Goal: Task Accomplishment & Management: Use online tool/utility

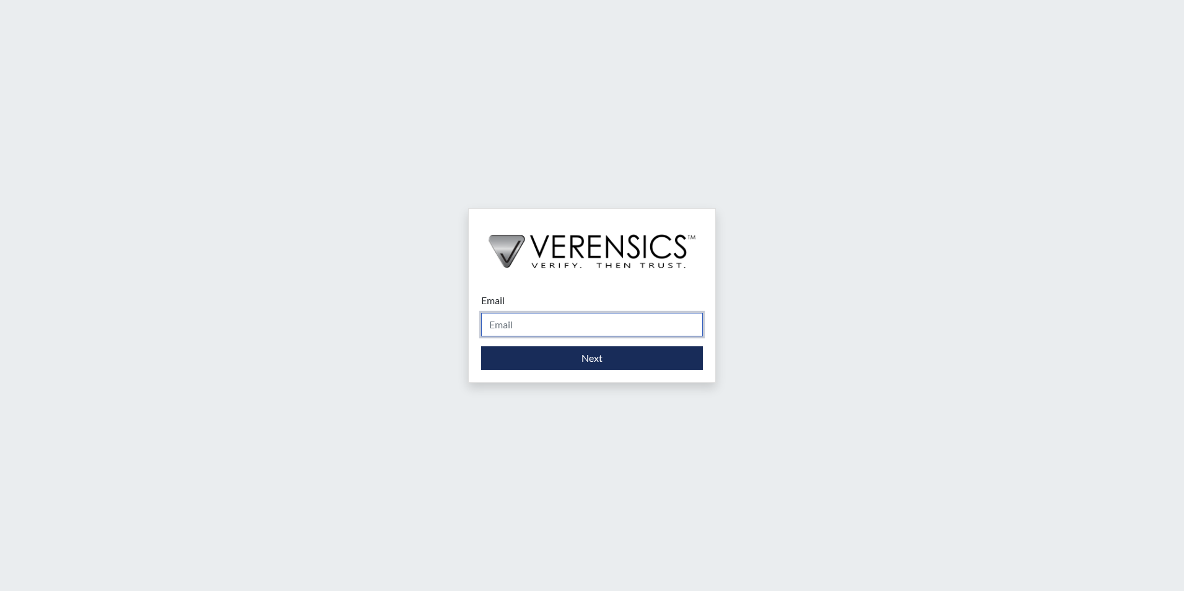
click at [510, 332] on input "Email" at bounding box center [592, 325] width 222 height 24
type input "[PERSON_NAME][EMAIL_ADDRESS][PERSON_NAME][DOMAIN_NAME]"
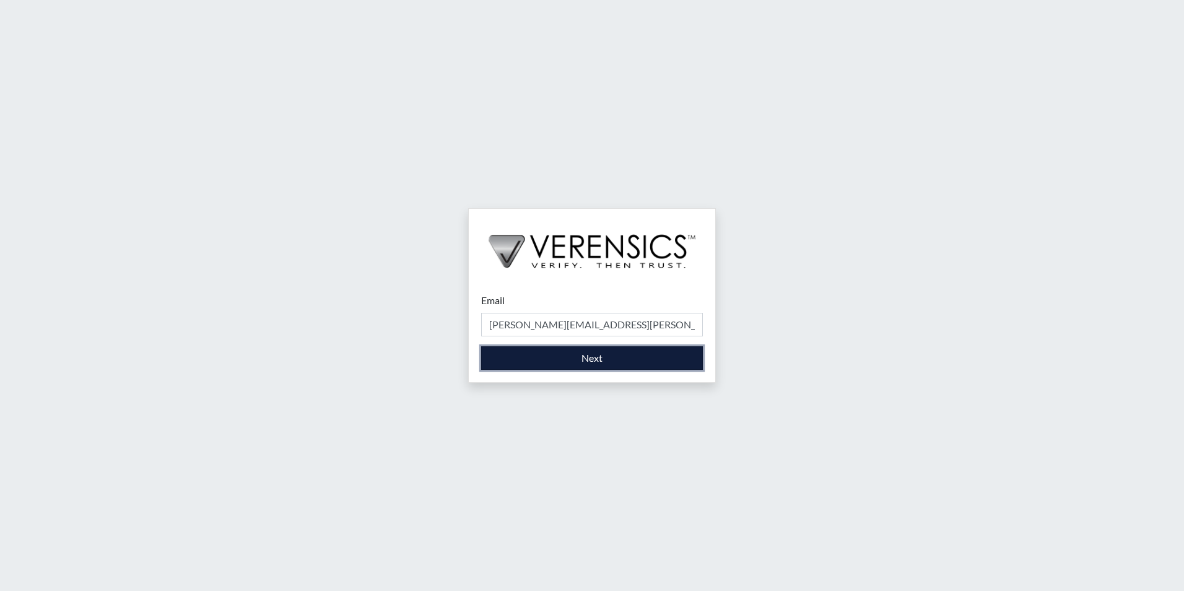
click at [542, 357] on button "Next" at bounding box center [592, 358] width 222 height 24
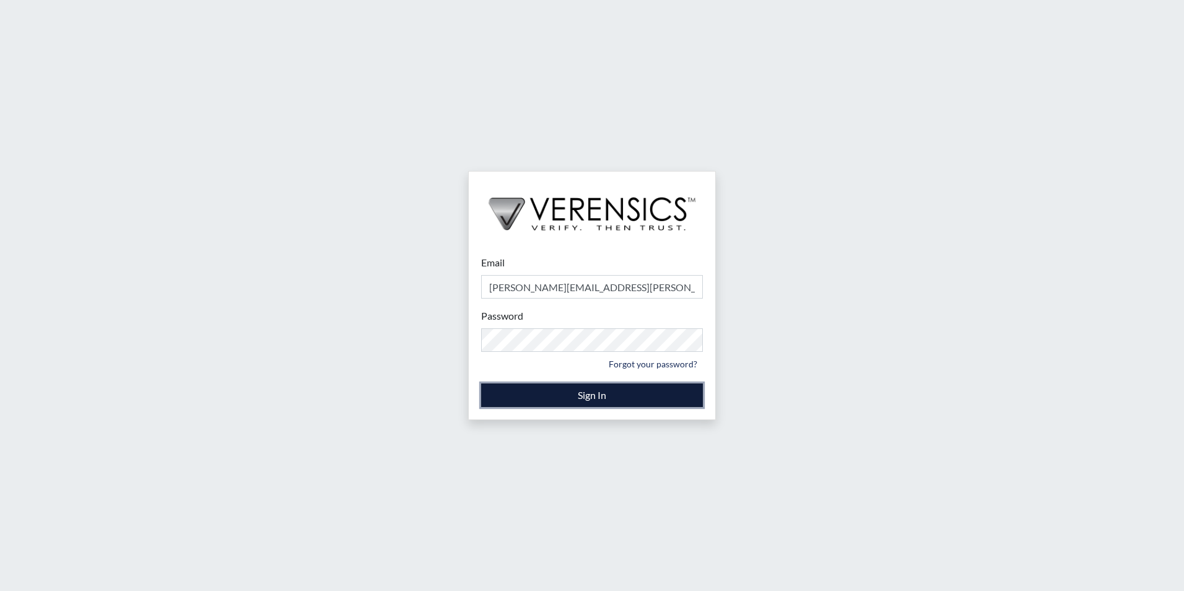
click at [484, 388] on button "Sign In" at bounding box center [592, 395] width 222 height 24
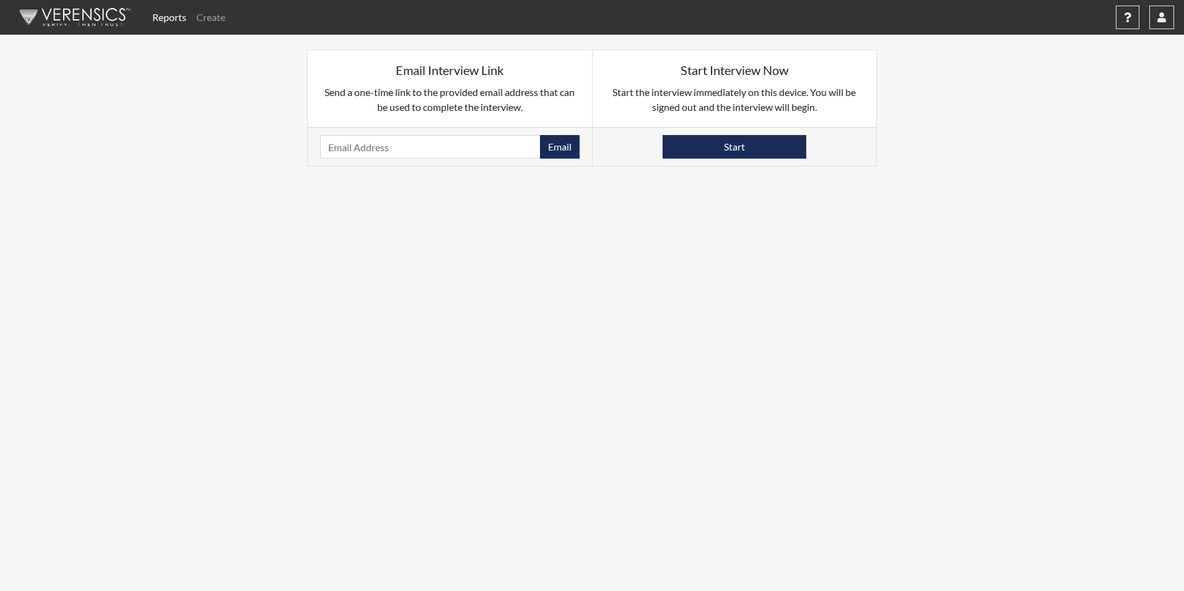
click at [176, 19] on link "Reports" at bounding box center [169, 17] width 44 height 25
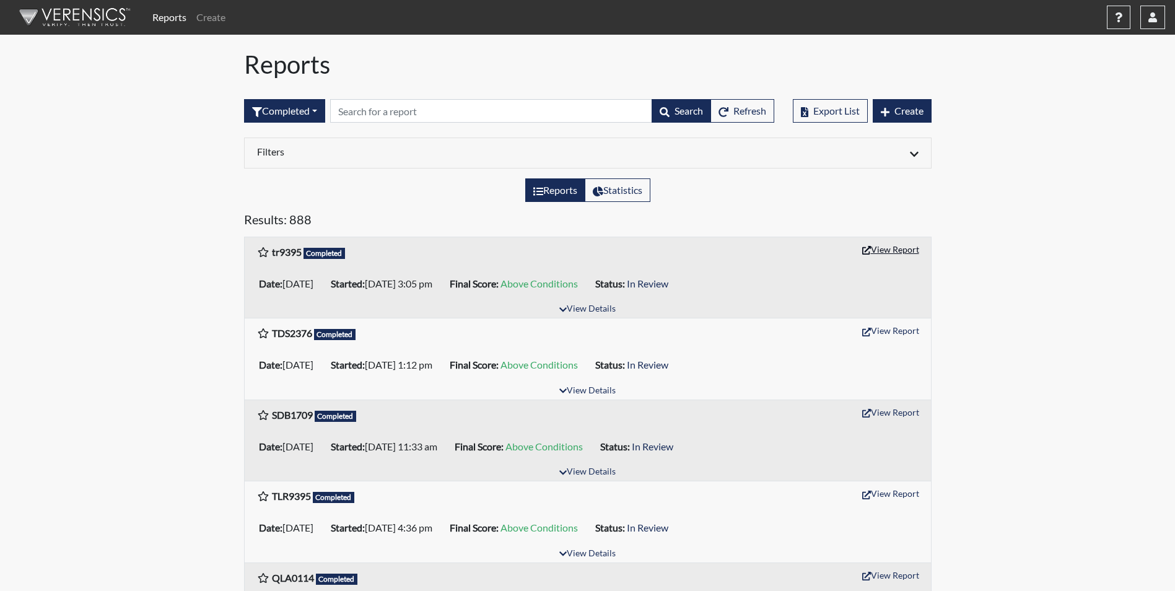
click at [876, 247] on button "View Report" at bounding box center [890, 249] width 68 height 19
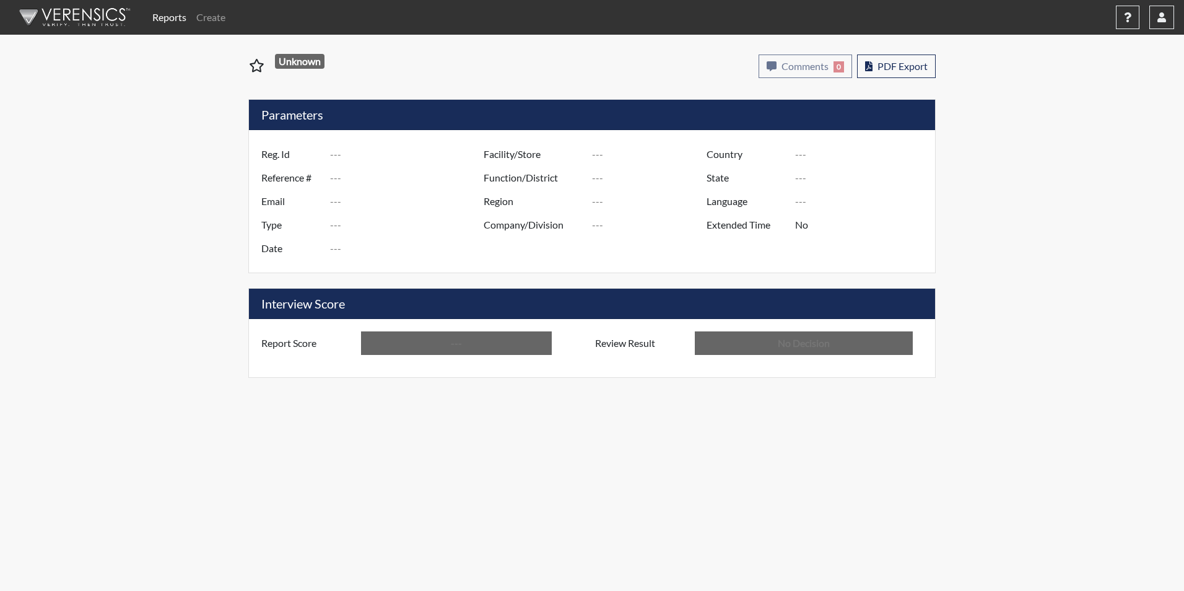
type input "tr9395"
type input "51162"
type input "---"
type input "Corrections Pre-Employment"
type input "Sep 8, 2025"
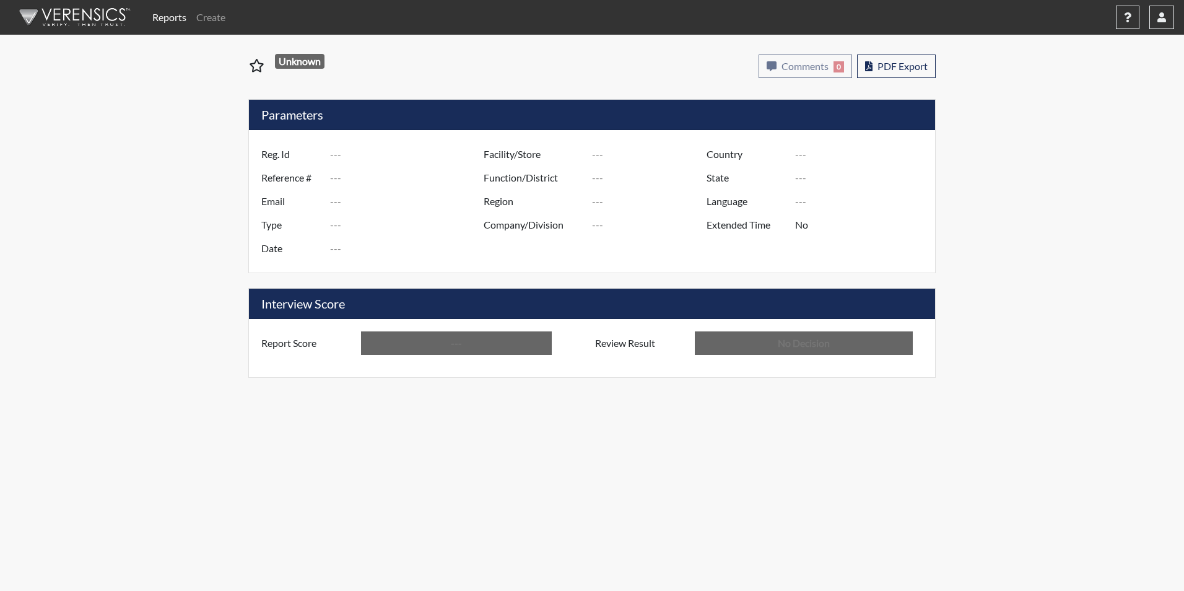
type input "Valdosta SP"
type input "[GEOGRAPHIC_DATA]"
type input "[US_STATE]"
type input "English"
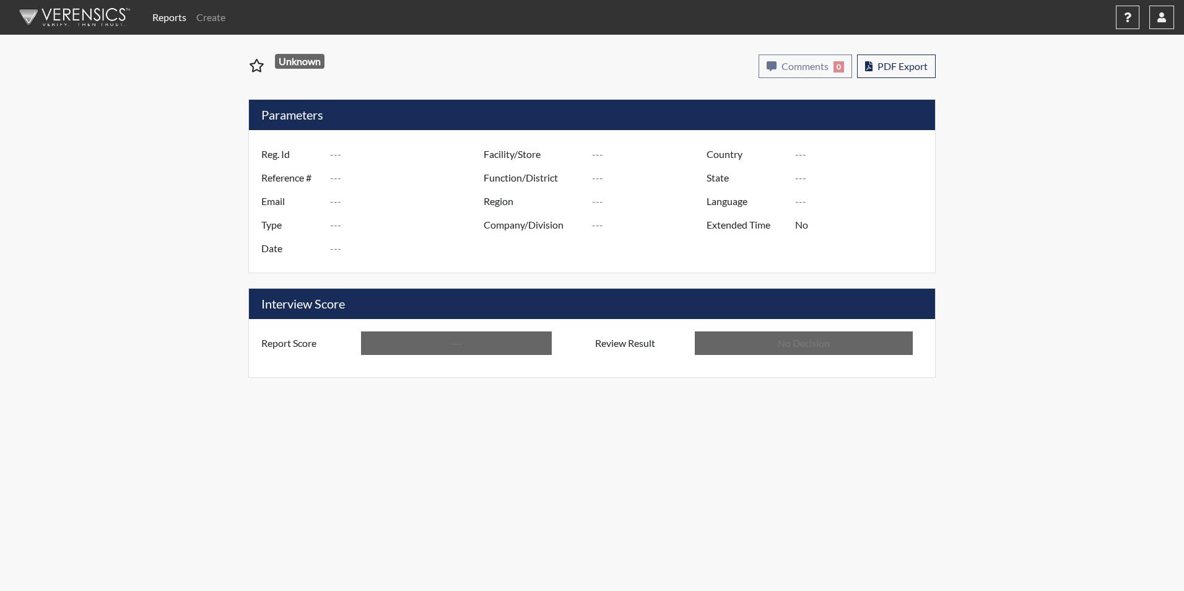
type input "Above Conditions"
type input "In Review"
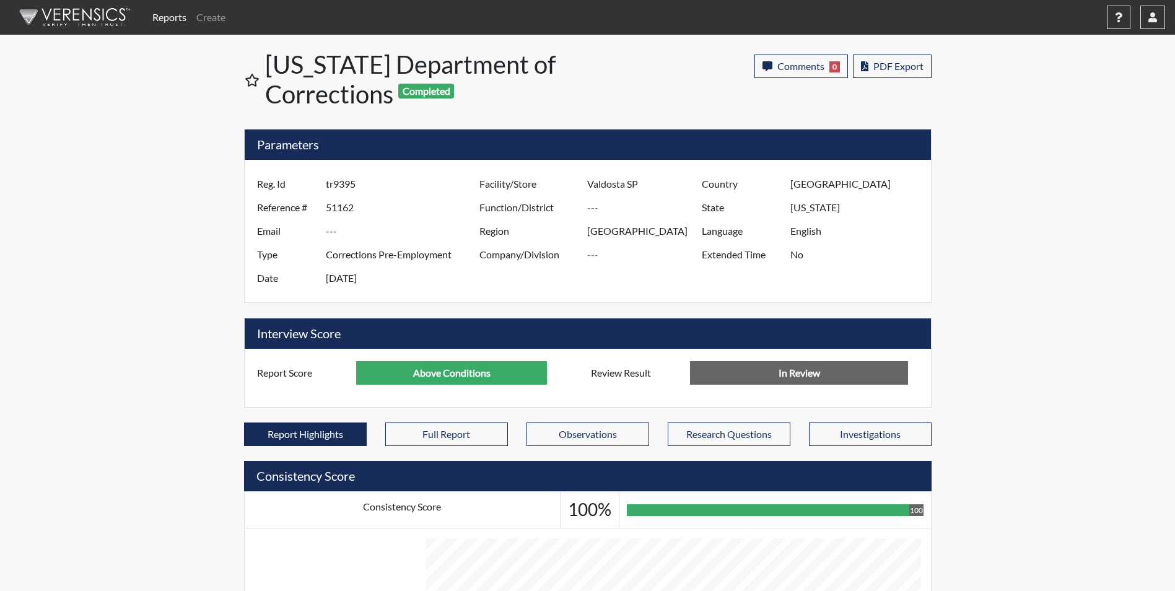
scroll to position [619060, 618751]
click at [496, 370] on input "Above Conditions" at bounding box center [451, 373] width 191 height 24
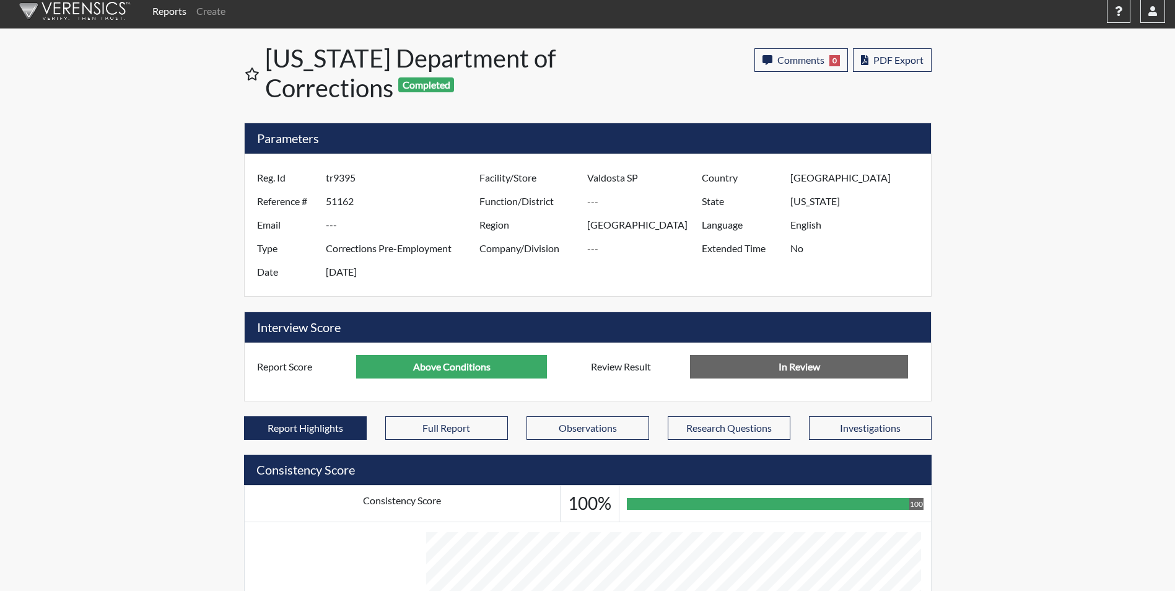
scroll to position [0, 0]
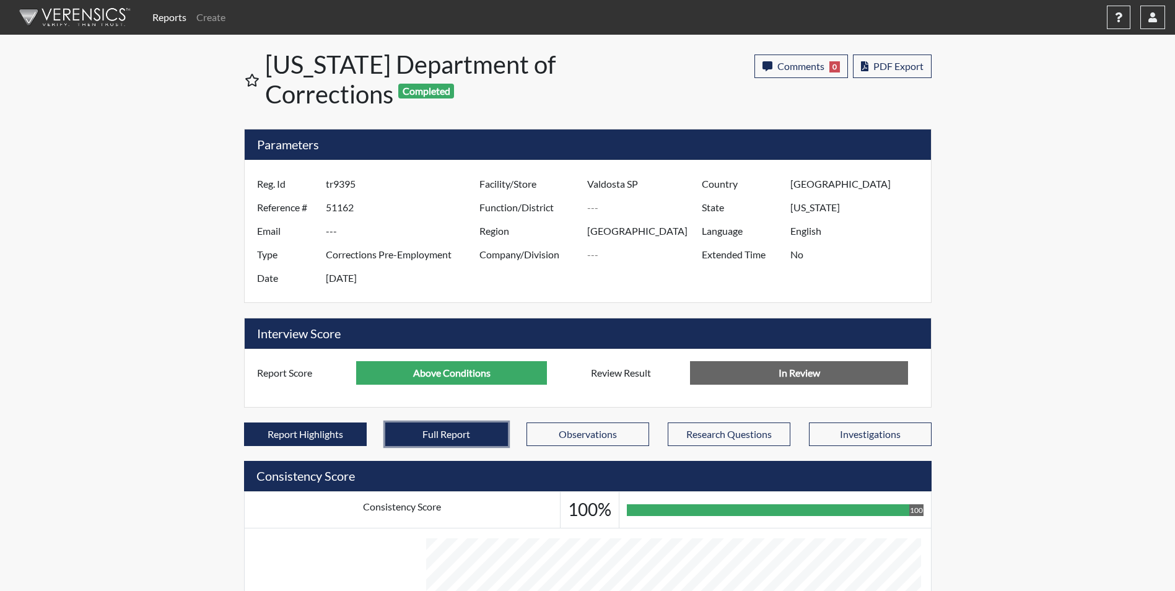
click at [404, 426] on button "Full Report" at bounding box center [446, 434] width 123 height 24
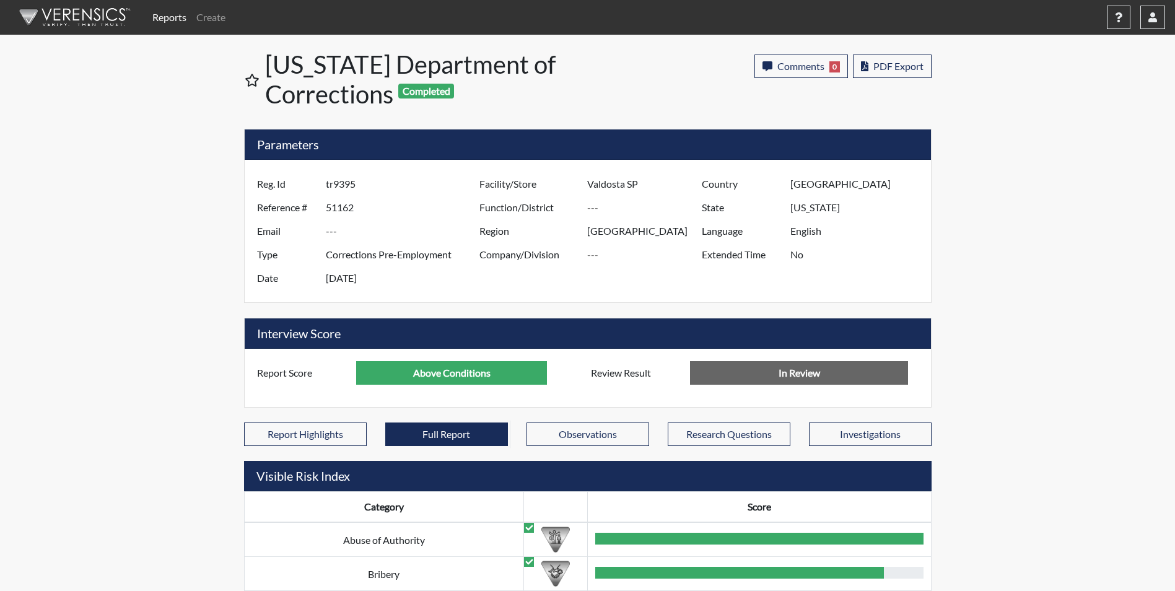
click at [743, 366] on input "In Review" at bounding box center [799, 373] width 218 height 24
click at [385, 373] on input "Above Conditions" at bounding box center [451, 373] width 191 height 24
click at [889, 65] on span "PDF Export" at bounding box center [898, 66] width 50 height 12
click at [899, 64] on span "PDF Export" at bounding box center [898, 66] width 50 height 12
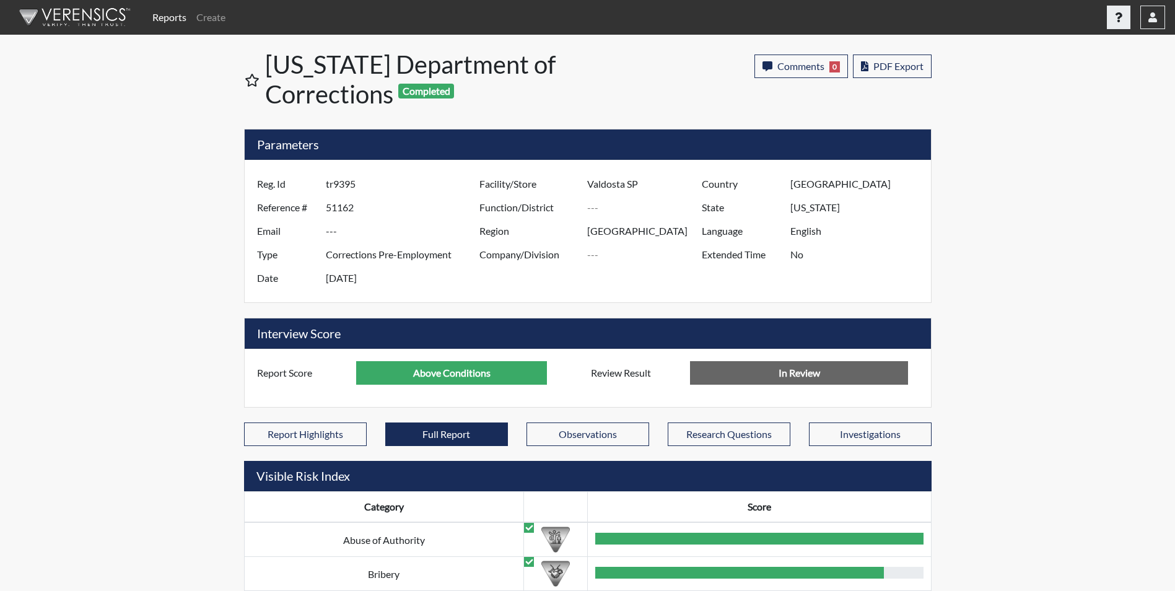
click at [1115, 20] on icon "button" at bounding box center [1118, 17] width 7 height 10
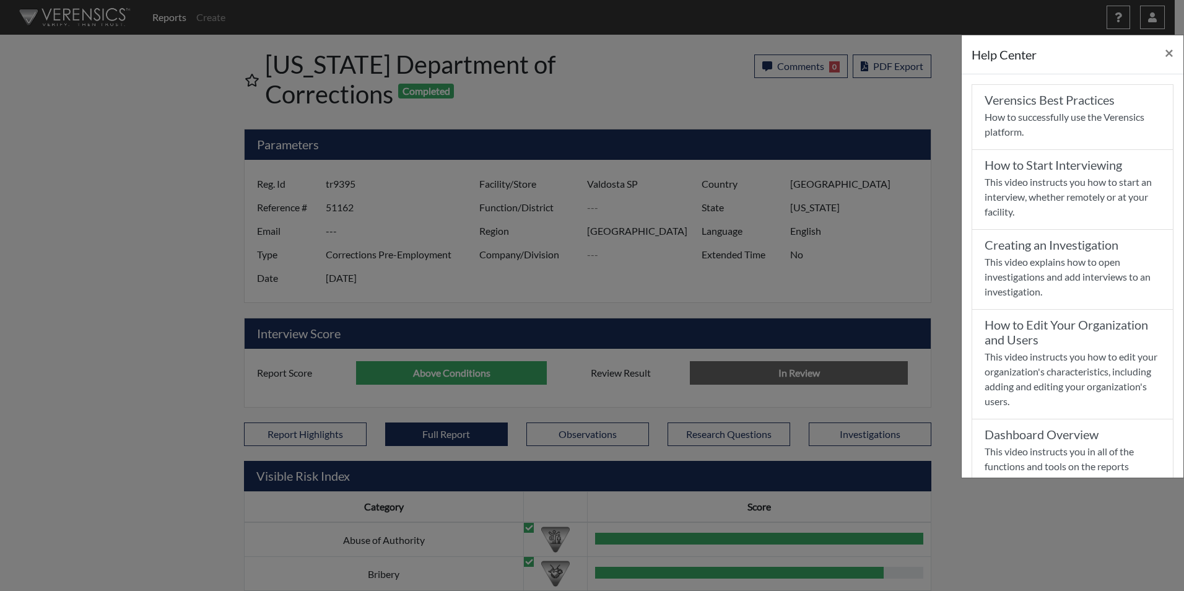
click at [1104, 536] on div "Help Center × Verensics Best Practices How to successfully use the Verensics pl…" at bounding box center [592, 295] width 1184 height 591
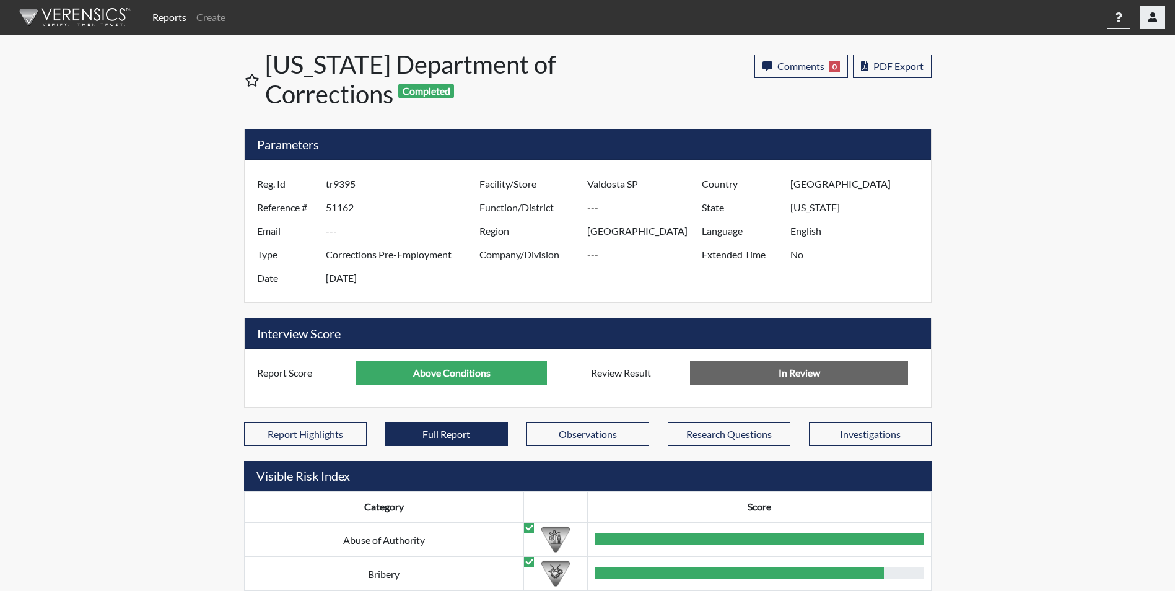
click at [1155, 22] on icon "button" at bounding box center [1152, 17] width 9 height 10
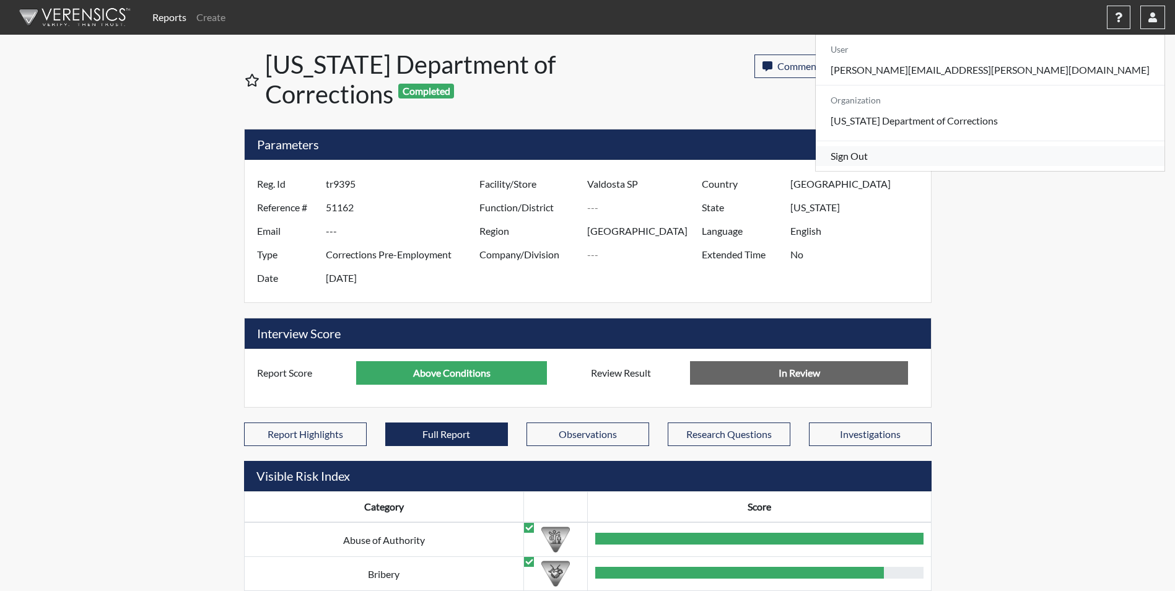
click at [1067, 166] on link "Sign Out" at bounding box center [990, 156] width 349 height 20
